Goal: Find contact information: Find contact information

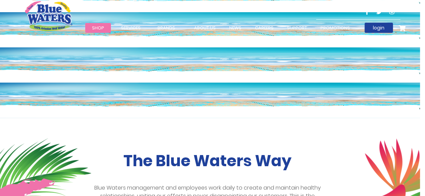
scroll to position [0, 5]
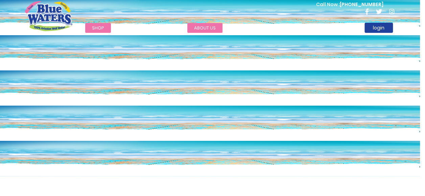
click at [210, 26] on link "about us" at bounding box center [204, 28] width 35 height 10
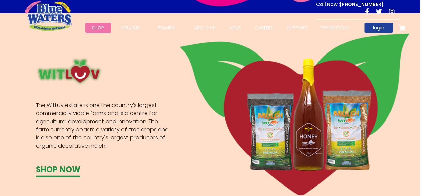
scroll to position [2031, 5]
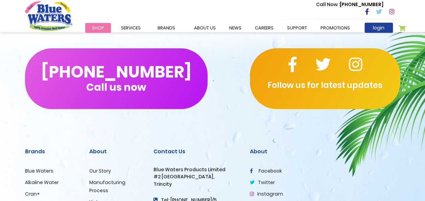
scroll to position [1709, 0]
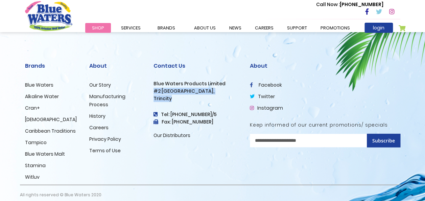
drag, startPoint x: 154, startPoint y: 84, endPoint x: 171, endPoint y: 92, distance: 18.6
click at [171, 92] on div "Contact Us Blue Waters Products Limited [STREET_ADDRESS] Tel: [PHONE_NUMBER]/5 …" at bounding box center [197, 101] width 86 height 77
copy div "#2 [GEOGRAPHIC_DATA], [GEOGRAPHIC_DATA]"
